Goal: Transaction & Acquisition: Purchase product/service

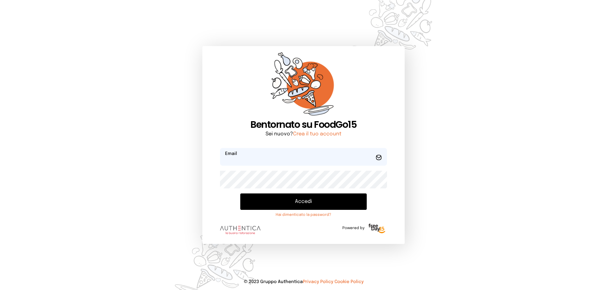
type input "**********"
click at [307, 195] on button "Accedi" at bounding box center [303, 202] width 126 height 16
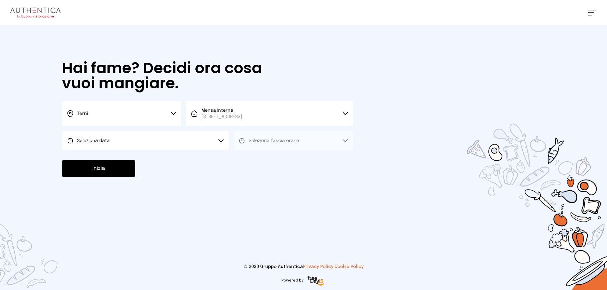
click at [212, 143] on button "Seleziona data" at bounding box center [145, 140] width 167 height 19
click at [211, 154] on li "[DATE], [DATE]" at bounding box center [145, 158] width 167 height 16
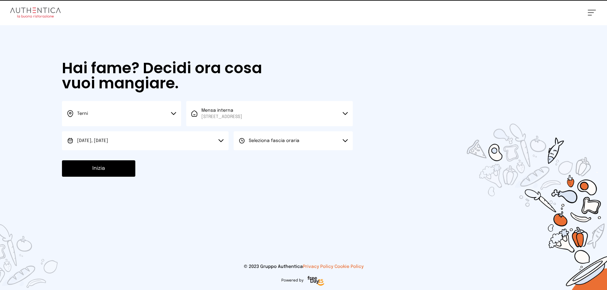
click at [247, 144] on div "Seleziona fascia oraria" at bounding box center [269, 141] width 61 height 6
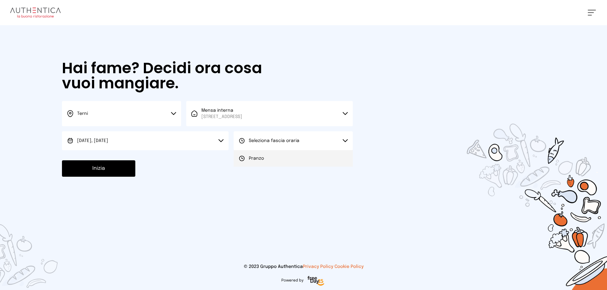
click at [249, 151] on li "Pranzo" at bounding box center [293, 158] width 119 height 16
click at [123, 164] on button "Inizia" at bounding box center [98, 169] width 73 height 16
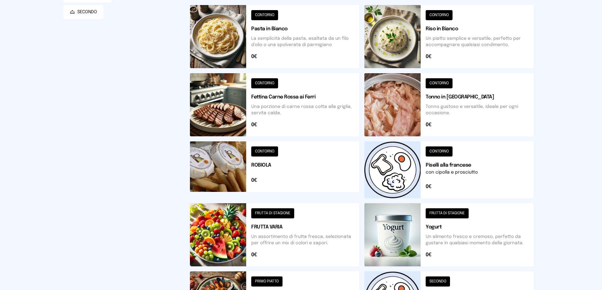
scroll to position [220, 0]
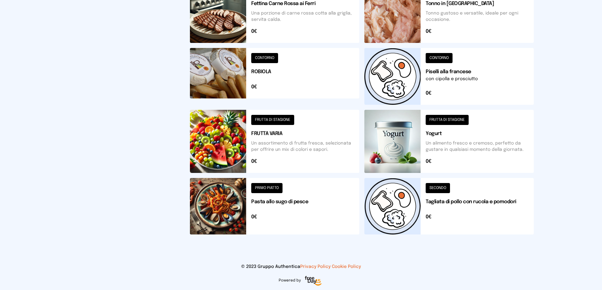
click at [473, 183] on button at bounding box center [448, 206] width 169 height 57
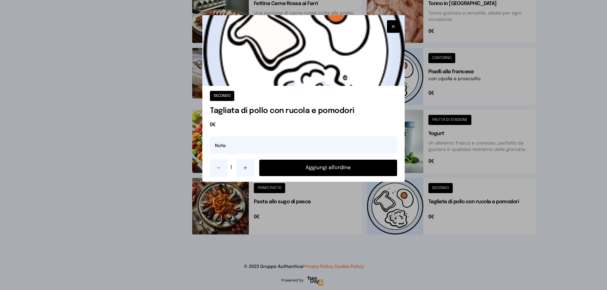
click at [372, 168] on button "Aggiungi all'ordine" at bounding box center [328, 168] width 138 height 16
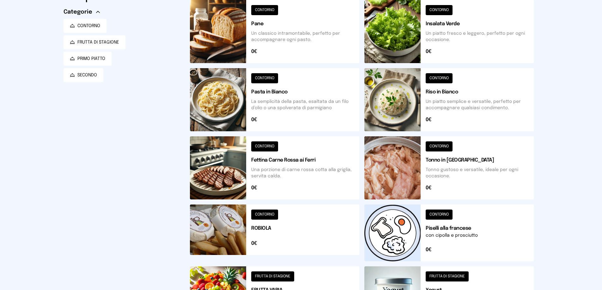
scroll to position [95, 0]
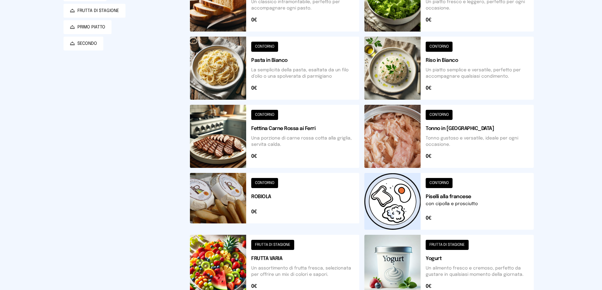
click at [507, 76] on button at bounding box center [448, 68] width 169 height 63
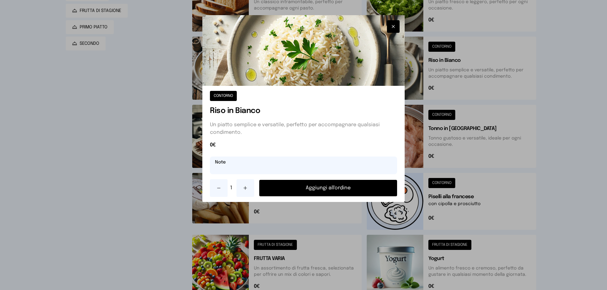
click at [337, 167] on input "text" at bounding box center [303, 166] width 187 height 18
type input "***"
click at [334, 188] on button "Aggiungi all'ordine" at bounding box center [328, 188] width 138 height 16
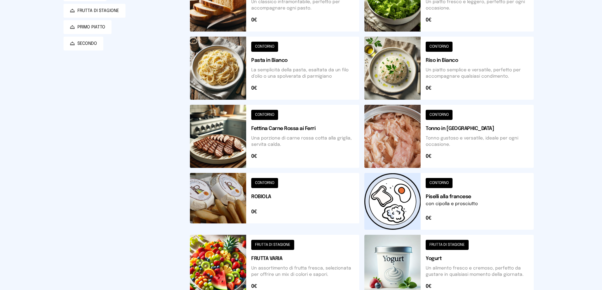
scroll to position [0, 0]
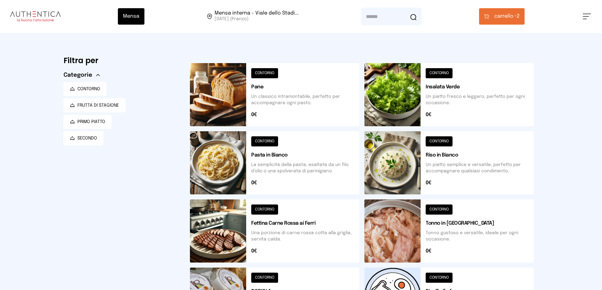
click at [501, 18] on span "carrello •" at bounding box center [505, 17] width 22 height 8
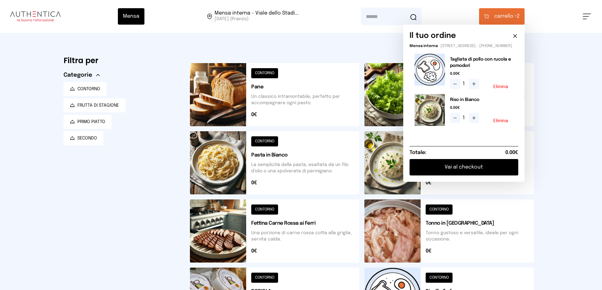
click at [482, 176] on button "Vai al checkout" at bounding box center [464, 167] width 109 height 16
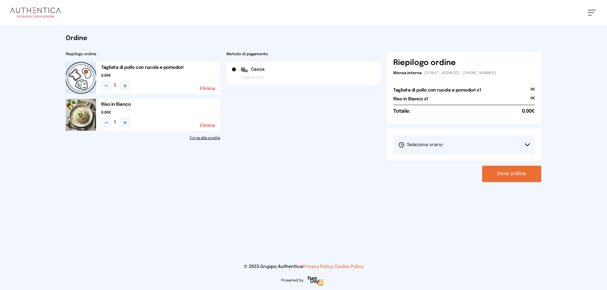
click at [511, 158] on div "[PERSON_NAME] il turno 1° Turno (13:00 - 15:00)" at bounding box center [464, 145] width 154 height 32
click at [517, 149] on button "Seleziona orario" at bounding box center [464, 145] width 142 height 19
click at [511, 164] on li "1° Turno (13:00 - 15:00)" at bounding box center [464, 163] width 142 height 16
click at [508, 171] on button "Invia ordine" at bounding box center [511, 174] width 59 height 16
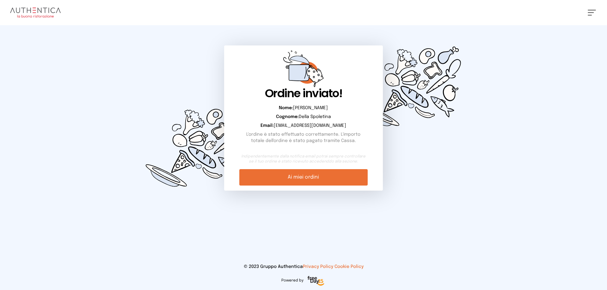
click at [313, 173] on link "Ai miei ordini" at bounding box center [303, 177] width 128 height 16
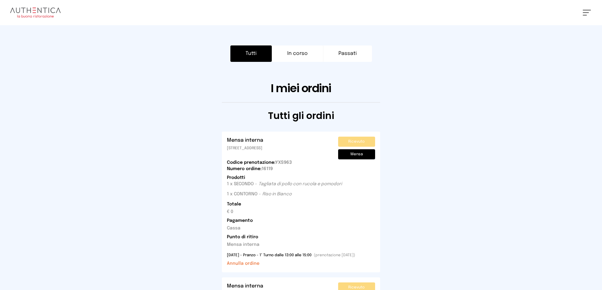
click at [44, 9] on img at bounding box center [35, 13] width 51 height 10
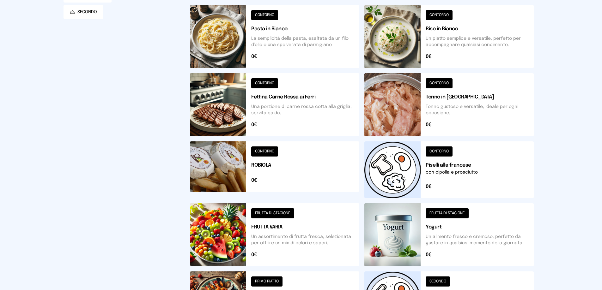
scroll to position [220, 0]
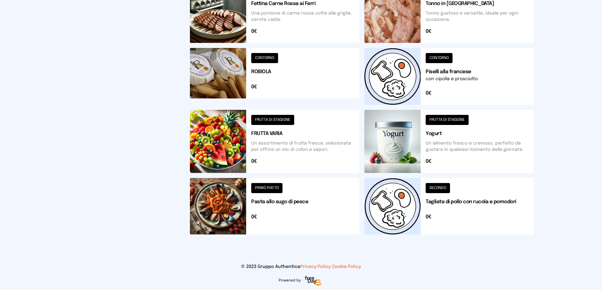
click at [459, 153] on button at bounding box center [448, 141] width 169 height 63
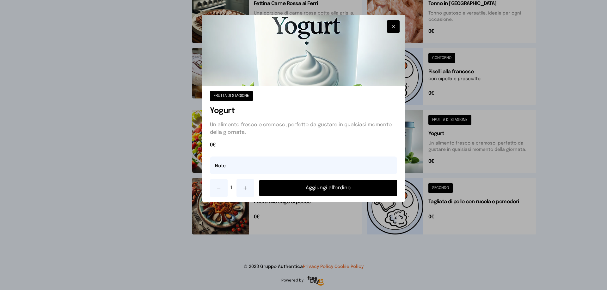
click at [249, 191] on button at bounding box center [245, 189] width 18 height 18
click at [261, 165] on input "text" at bounding box center [303, 166] width 187 height 18
click at [222, 169] on input "**********" at bounding box center [303, 166] width 187 height 18
type input "**********"
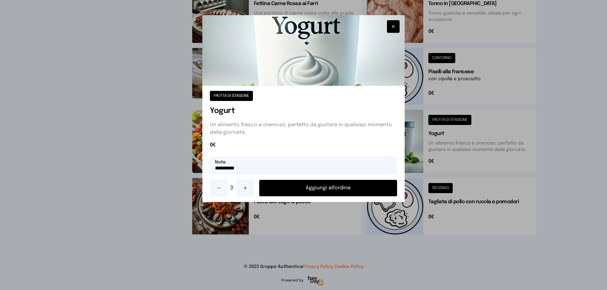
click at [295, 181] on button "Aggiungi all'ordine" at bounding box center [328, 188] width 138 height 16
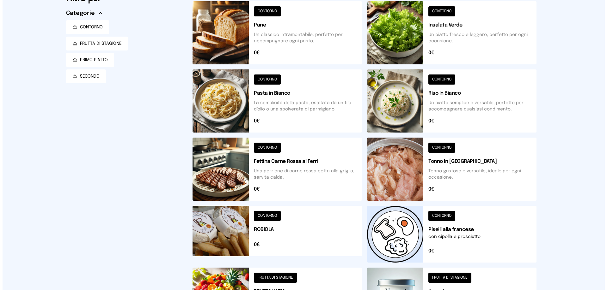
scroll to position [0, 0]
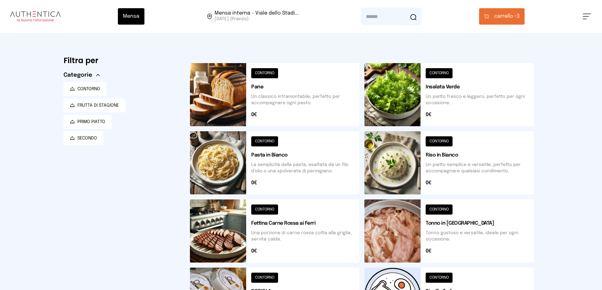
click at [516, 18] on span "carrello •" at bounding box center [505, 17] width 22 height 8
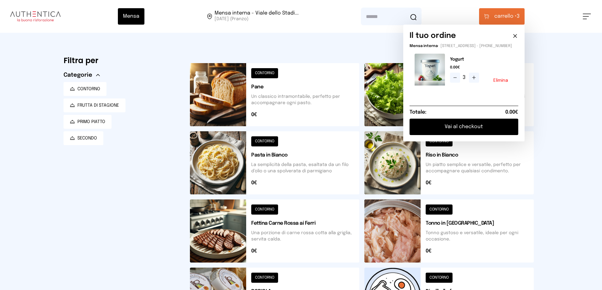
click at [462, 126] on button "Vai al checkout" at bounding box center [464, 127] width 109 height 16
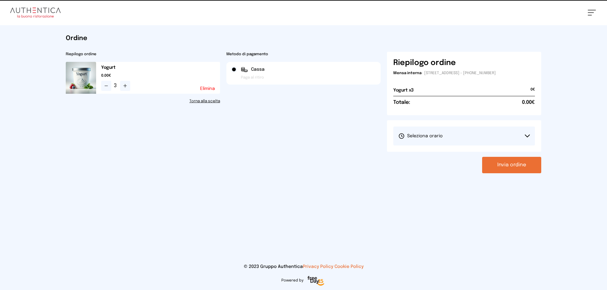
click at [496, 135] on button "Seleziona orario" at bounding box center [464, 136] width 142 height 19
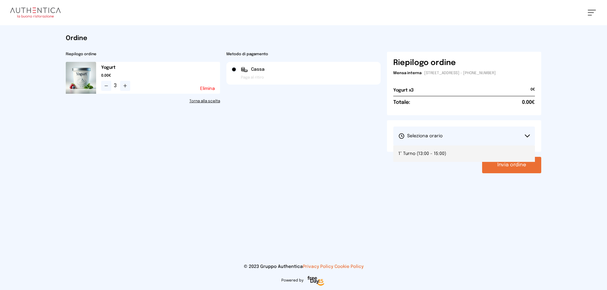
click at [482, 152] on li "1° Turno (13:00 - 15:00)" at bounding box center [464, 154] width 142 height 16
click at [514, 170] on button "Invia ordine" at bounding box center [511, 165] width 59 height 16
